Goal: Task Accomplishment & Management: Use online tool/utility

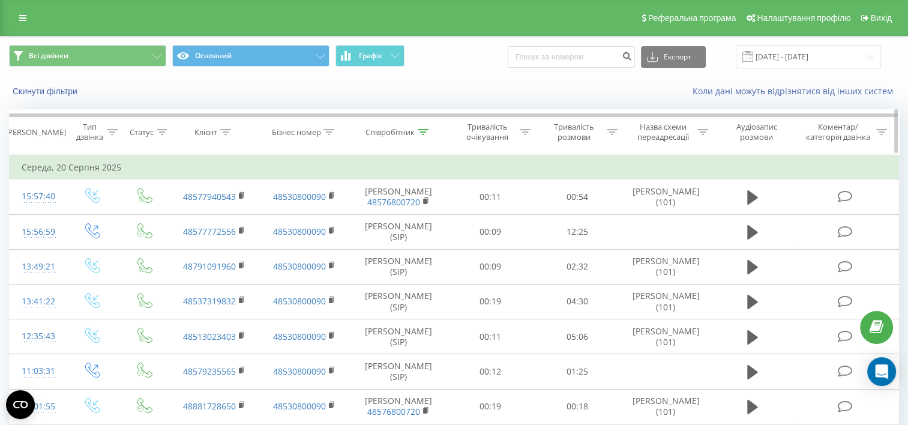
click at [429, 128] on div "Співробітник" at bounding box center [398, 132] width 97 height 10
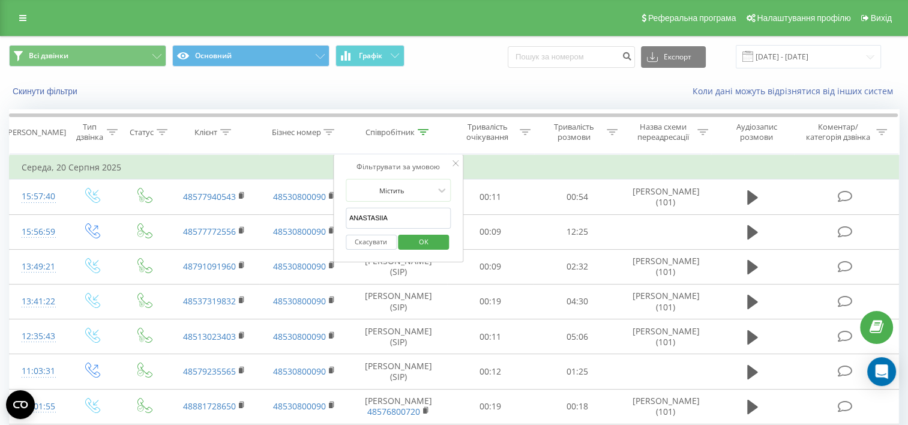
click at [396, 219] on input "ANASTASIIA" at bounding box center [399, 218] width 106 height 21
drag, startPoint x: 396, startPoint y: 219, endPoint x: 349, endPoint y: 219, distance: 47.4
click at [349, 219] on input "ANASTASIIA" at bounding box center [399, 218] width 106 height 21
type input "д"
type input "a"
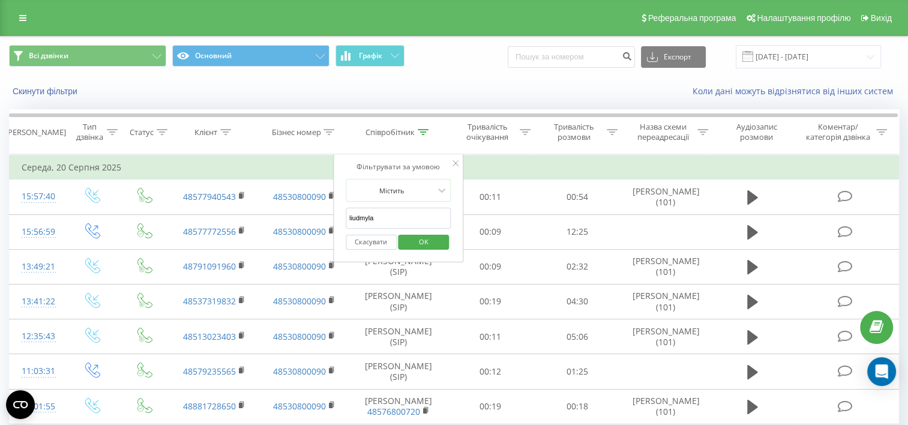
type input "Liudmyla"
click at [412, 238] on span "OK" at bounding box center [424, 241] width 34 height 19
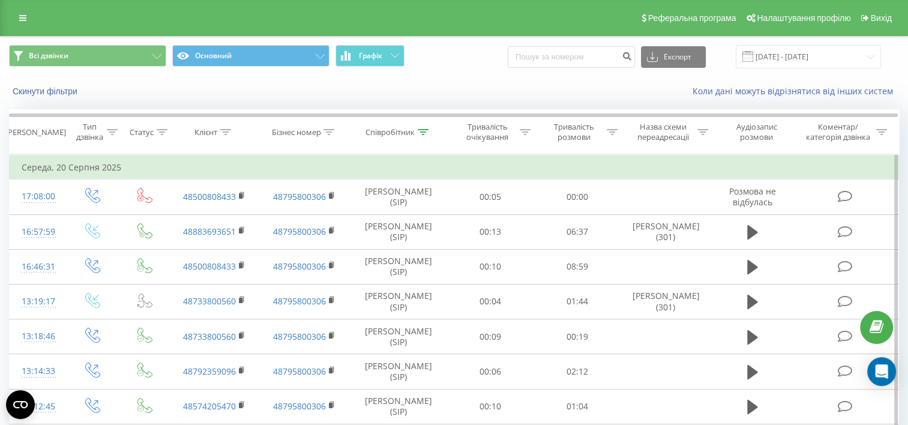
click at [102, 167] on td "Середа, 20 Серпня 2025" at bounding box center [455, 167] width 890 height 24
click at [862, 58] on input "[DATE] - [DATE]" at bounding box center [808, 56] width 145 height 23
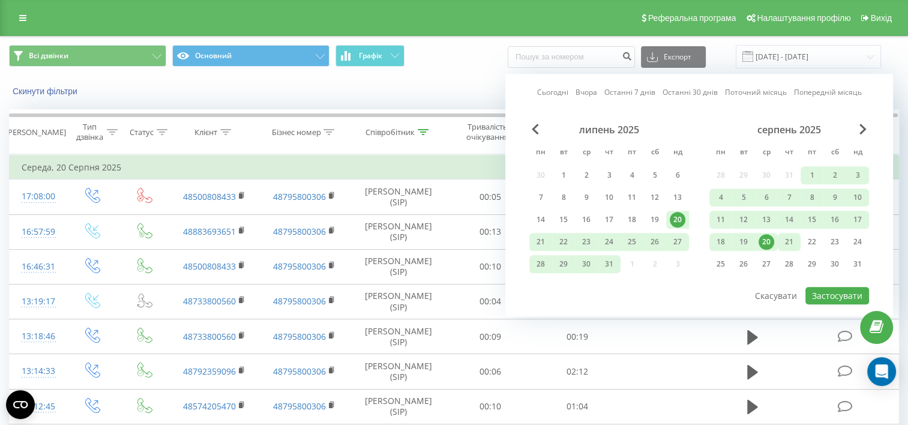
click at [794, 237] on div "21" at bounding box center [790, 242] width 16 height 16
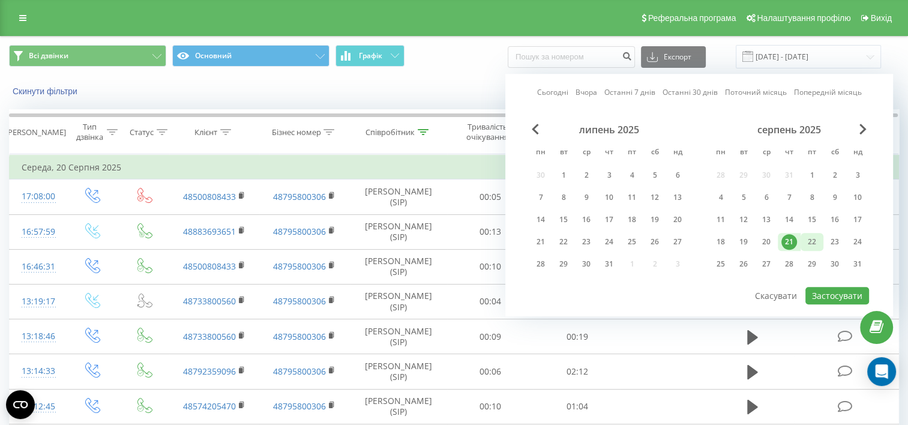
click at [807, 237] on div "22" at bounding box center [812, 242] width 16 height 16
click at [834, 293] on button "Застосувати" at bounding box center [838, 295] width 64 height 17
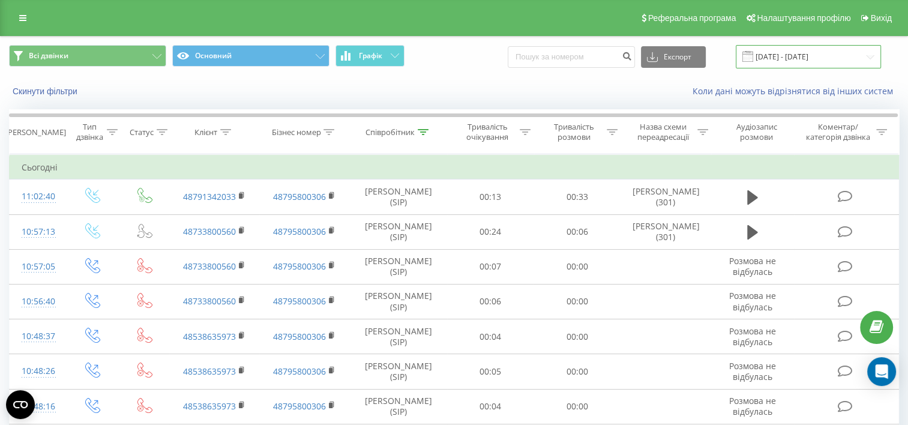
click at [869, 60] on input "21.08.2025 - 22.08.2025" at bounding box center [808, 56] width 145 height 23
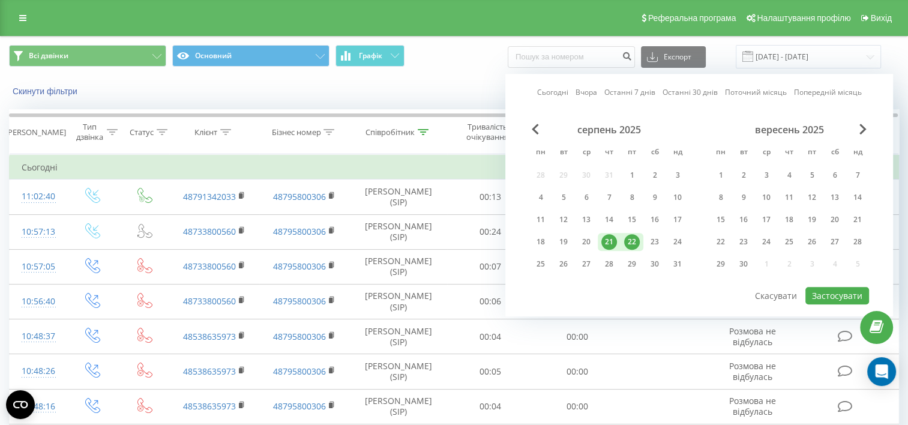
click at [606, 240] on div "21" at bounding box center [610, 242] width 16 height 16
click at [831, 291] on button "Застосувати" at bounding box center [838, 295] width 64 height 17
type input "21.08.2025 - 21.08.2025"
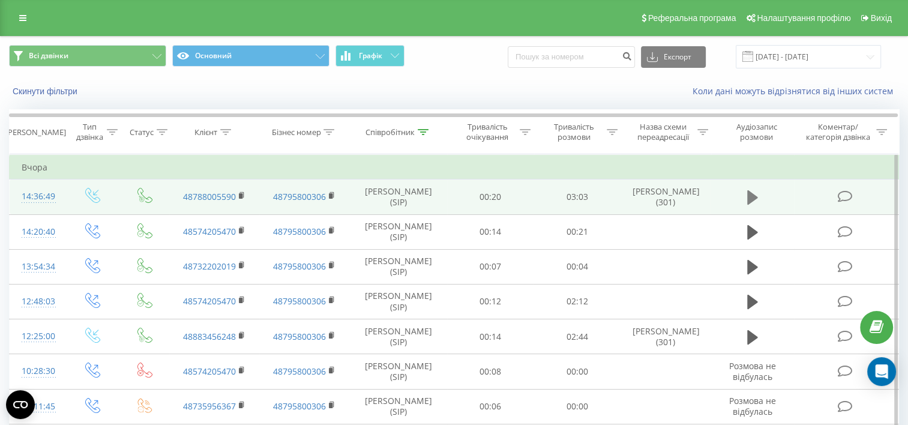
click at [752, 204] on icon at bounding box center [752, 197] width 11 height 14
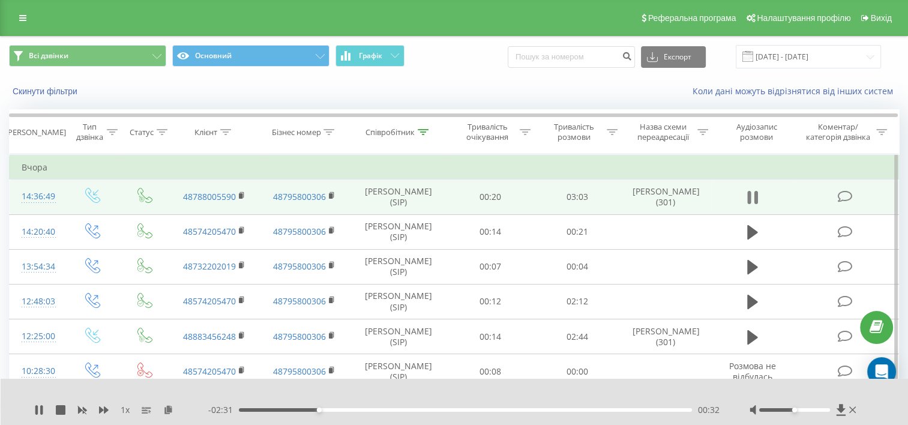
click at [752, 206] on icon at bounding box center [752, 197] width 11 height 17
click at [614, 183] on td "03:03" at bounding box center [577, 197] width 87 height 35
